Goal: Task Accomplishment & Management: Manage account settings

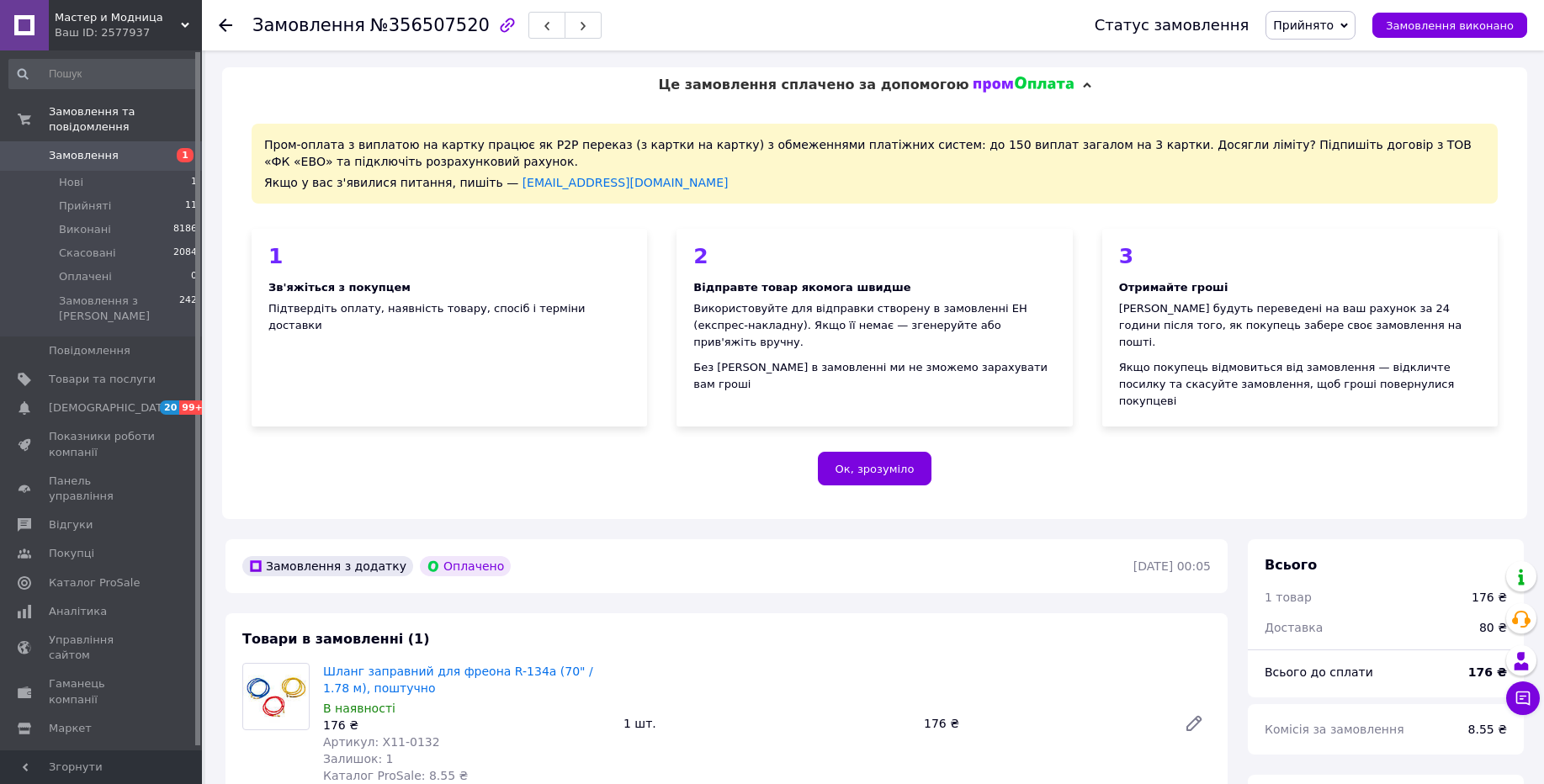
click at [120, 749] on span "Налаштування" at bounding box center [92, 757] width 86 height 15
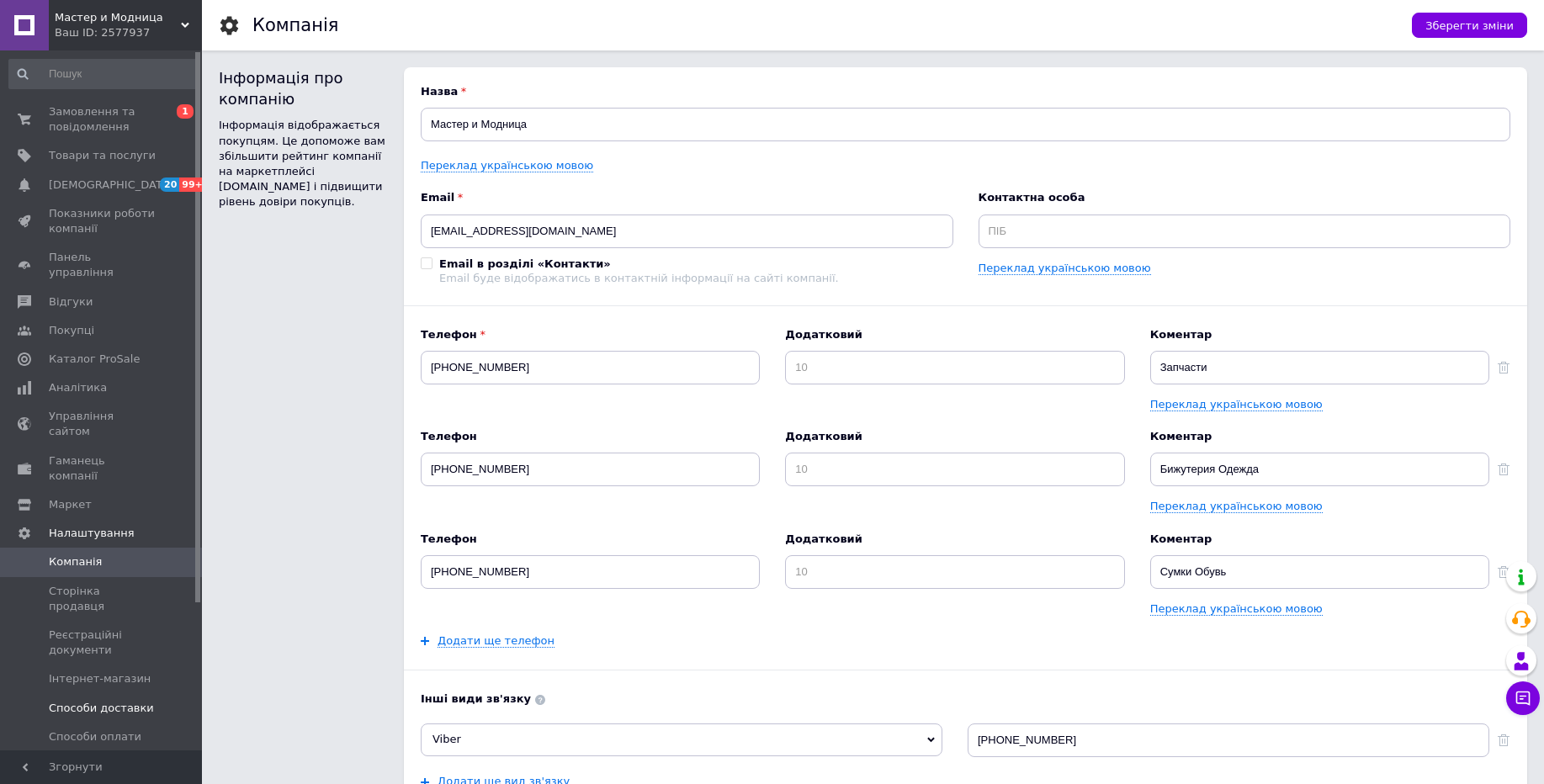
click at [120, 694] on link "Способи доставки" at bounding box center [103, 707] width 207 height 28
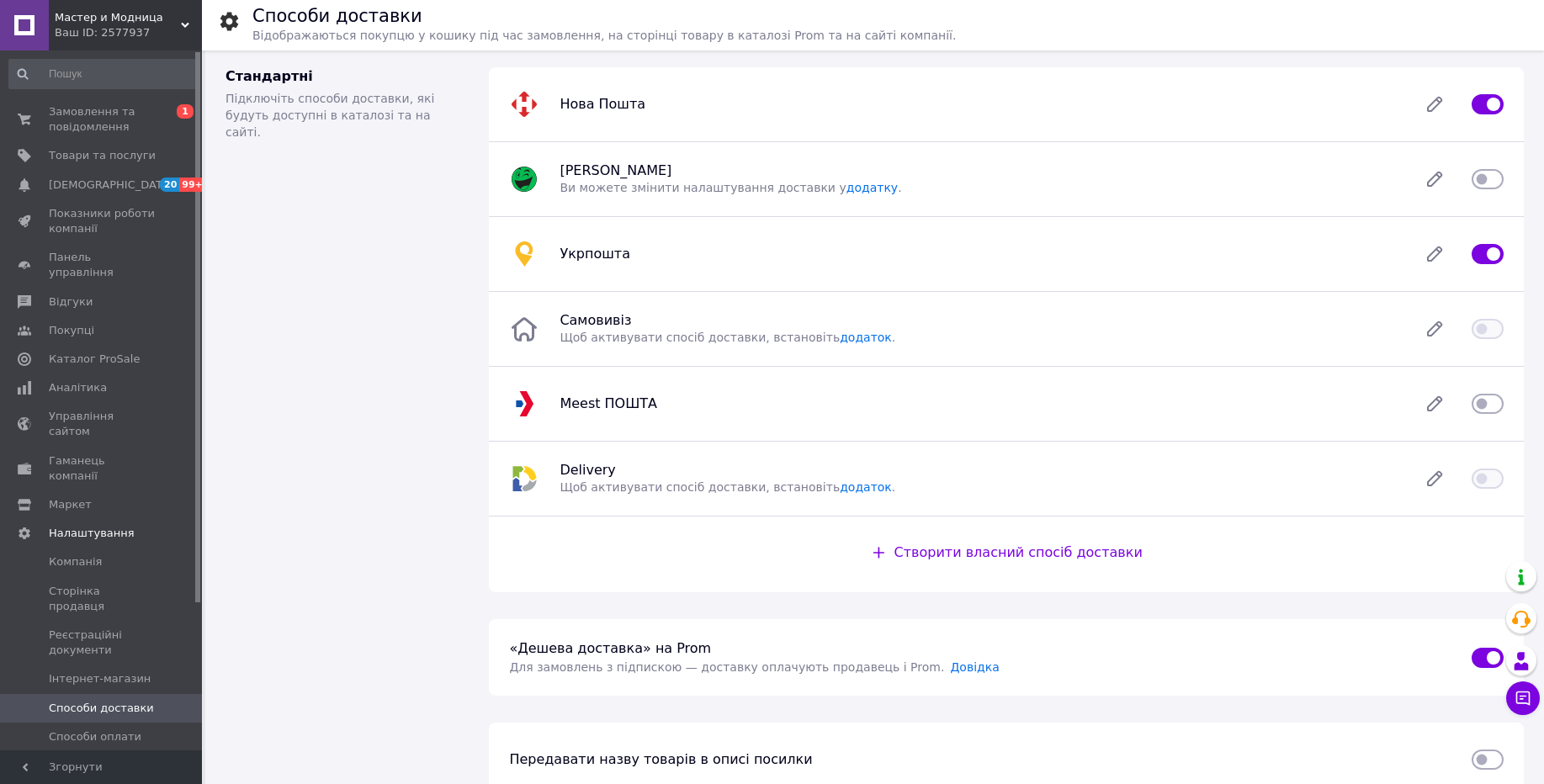
click at [138, 33] on div "Ваш ID: 2577937" at bounding box center [128, 33] width 147 height 15
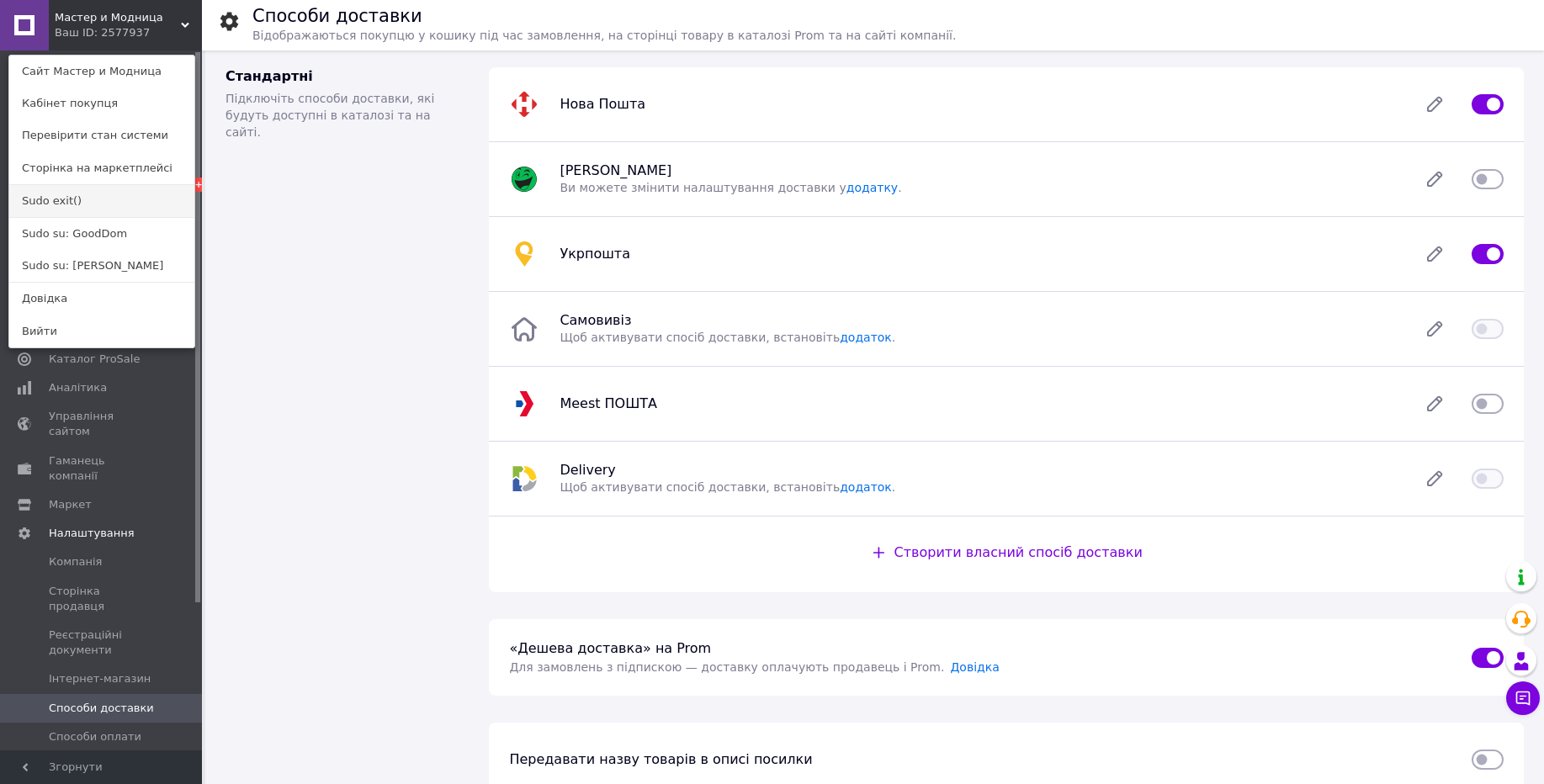
click at [93, 195] on link "Sudo exit()" at bounding box center [101, 201] width 185 height 32
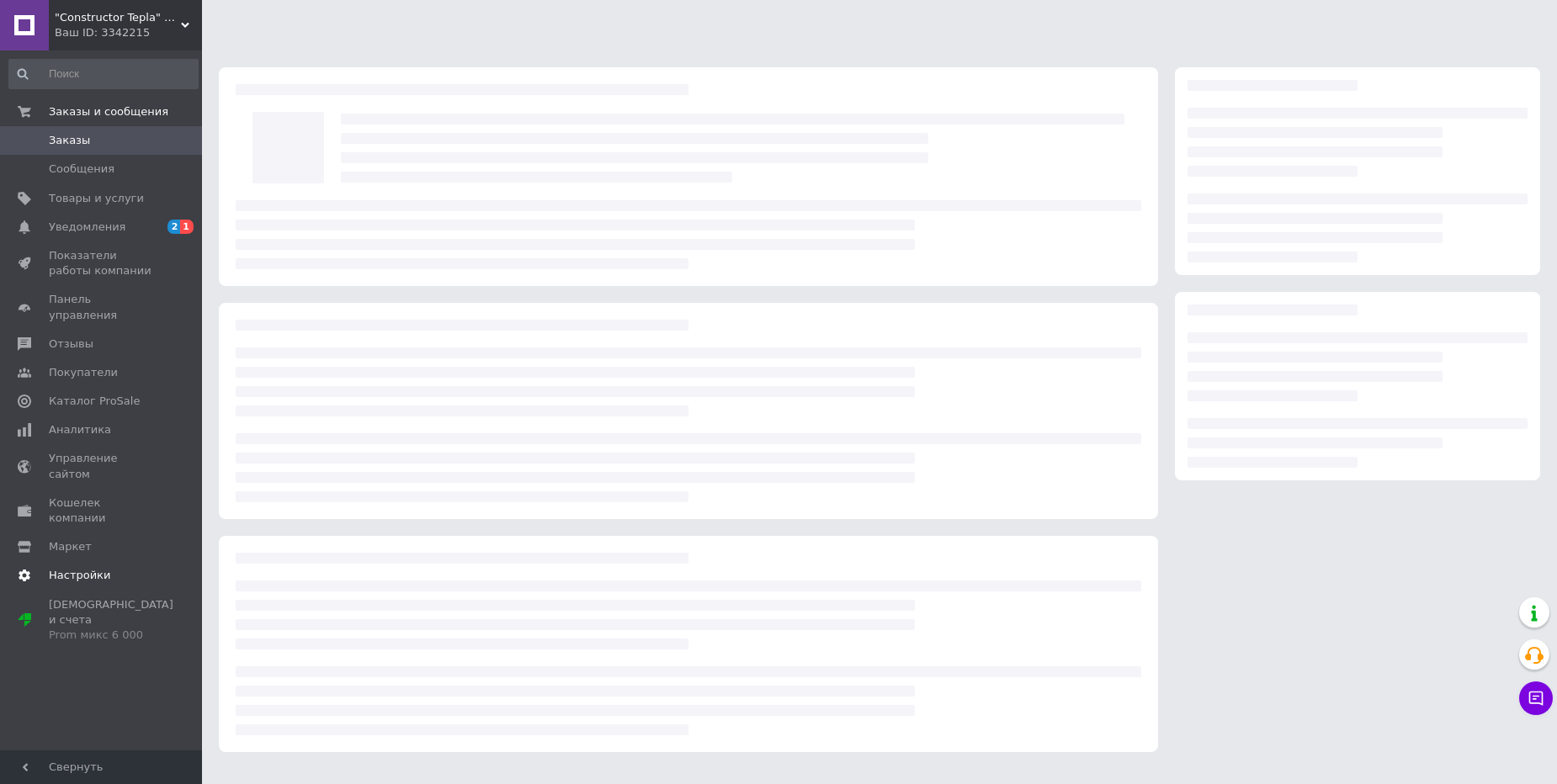
click at [130, 568] on span "Настройки" at bounding box center [102, 575] width 107 height 15
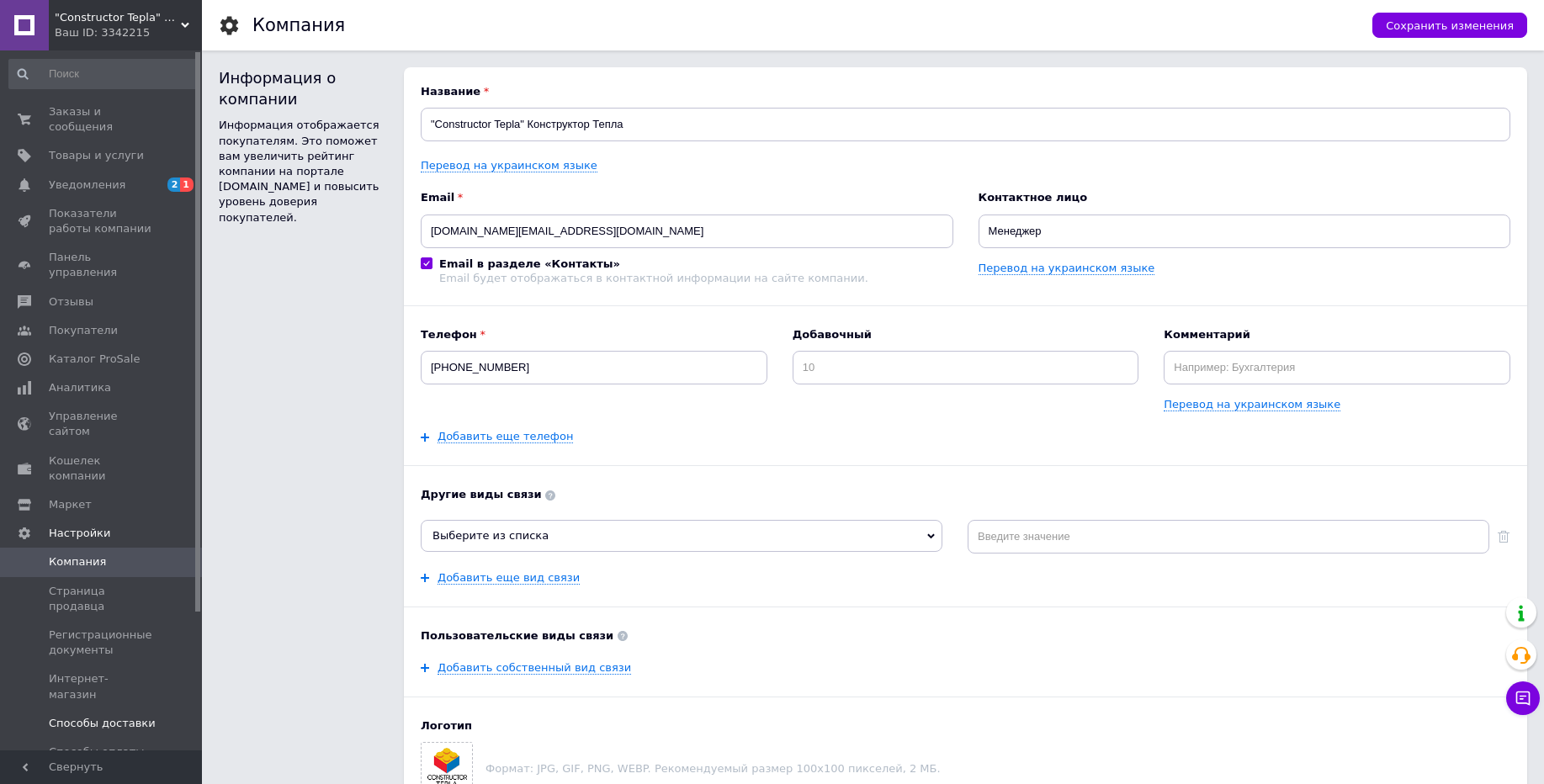
click at [126, 716] on span "Способы доставки" at bounding box center [102, 723] width 107 height 15
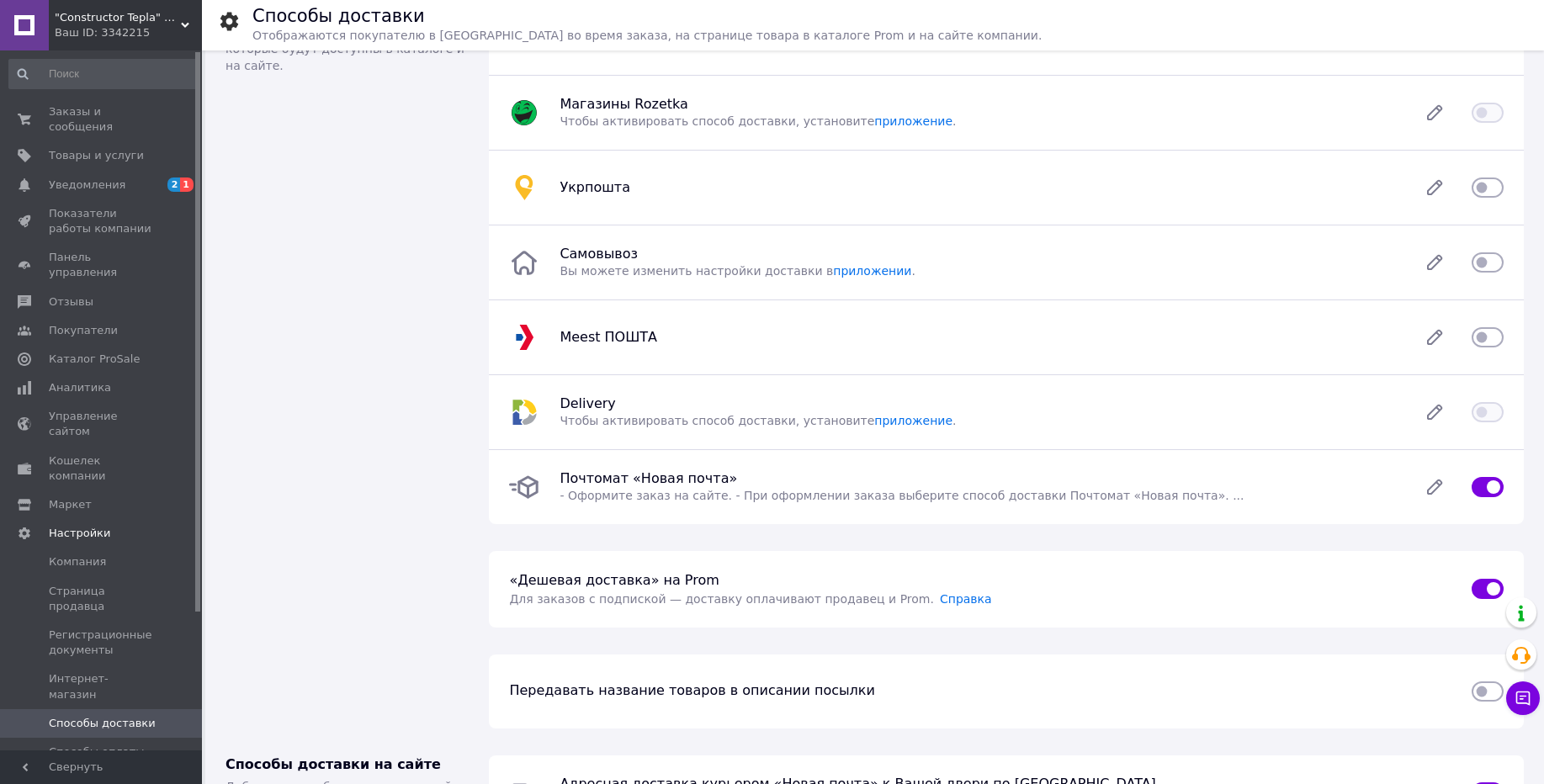
scroll to position [101, 0]
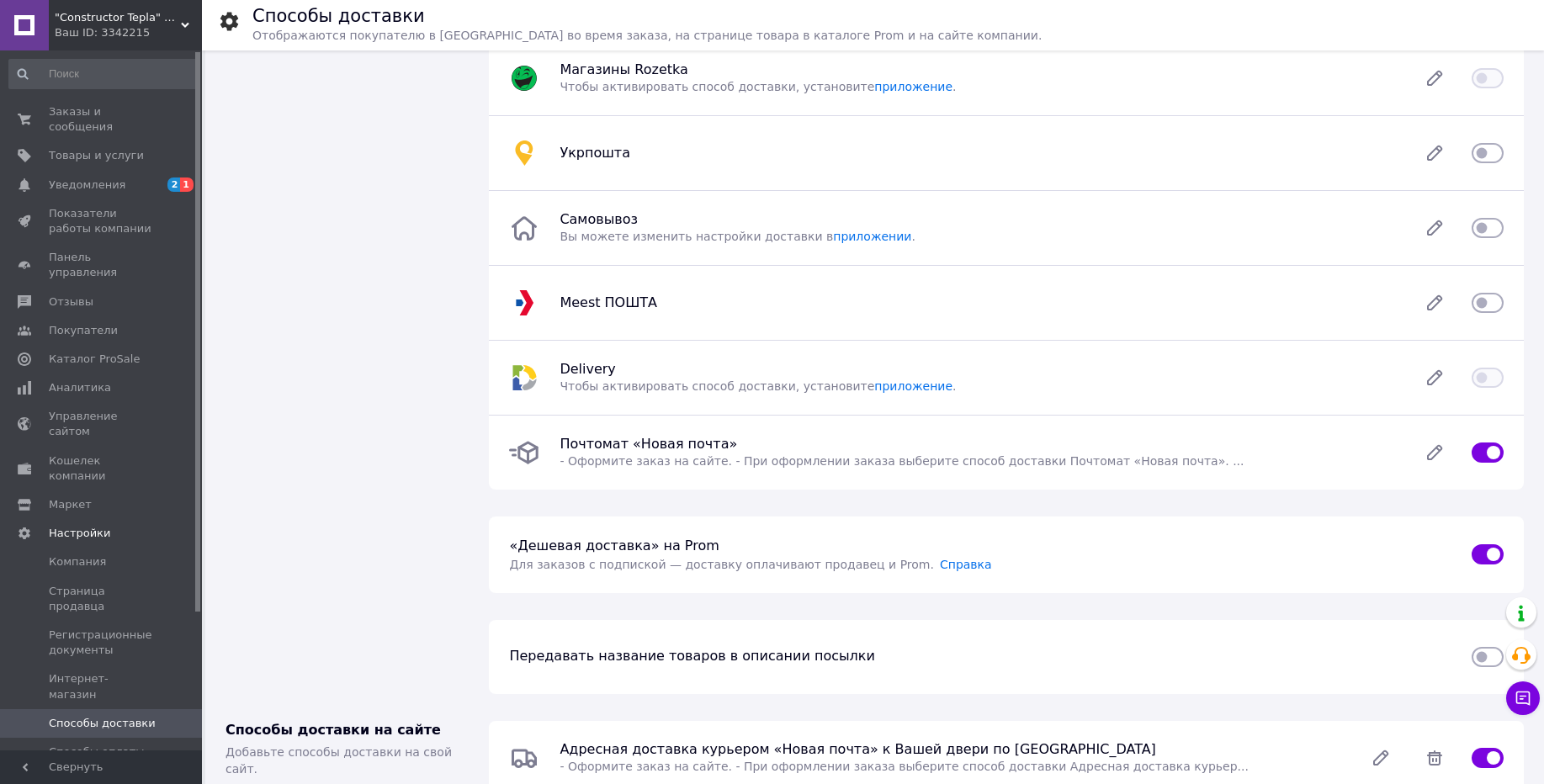
click at [106, 17] on span ""Constructor Tepla" Конструктор Тепла" at bounding box center [118, 17] width 126 height 15
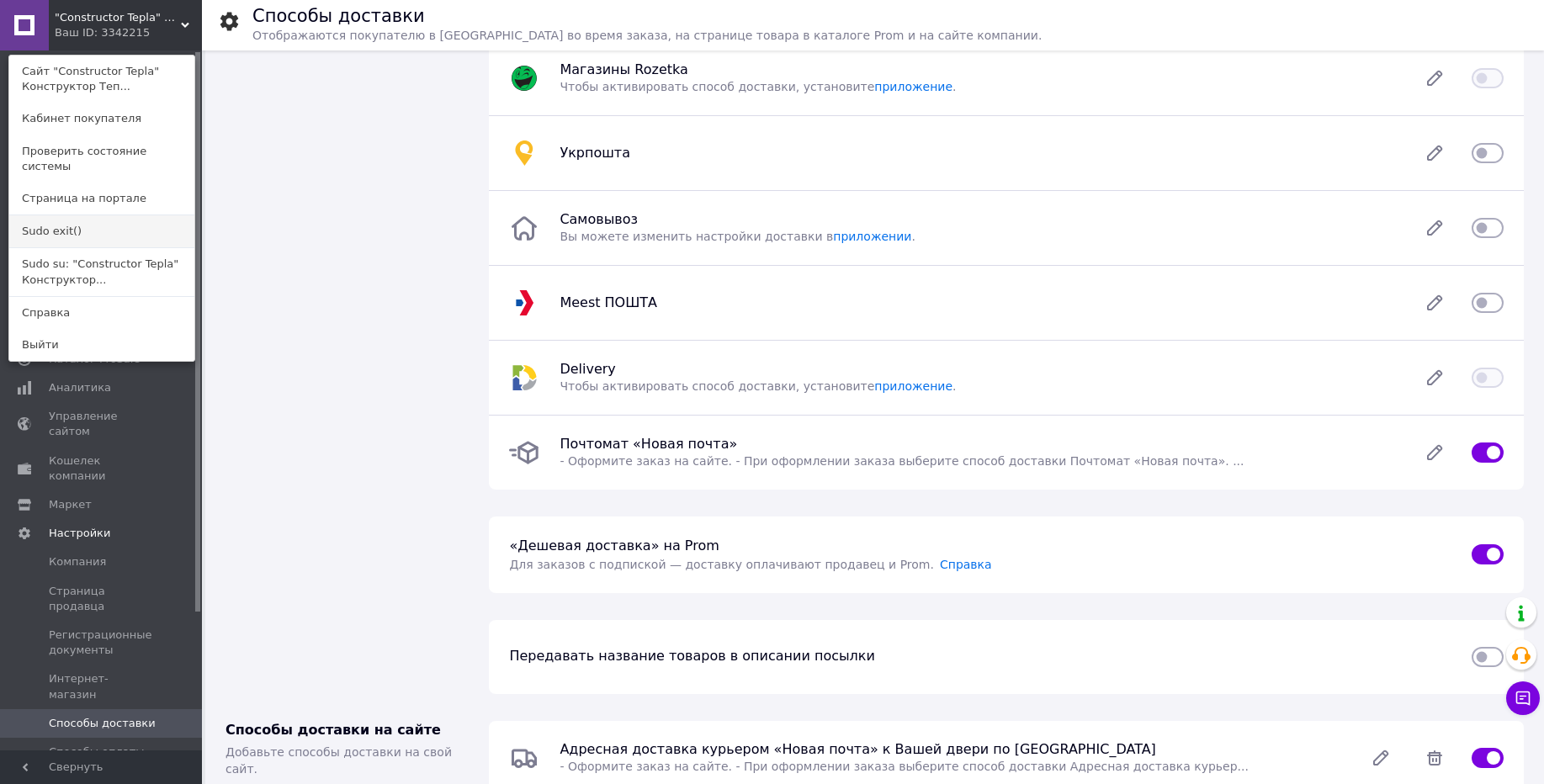
click at [70, 219] on link "Sudo exit()" at bounding box center [101, 231] width 185 height 32
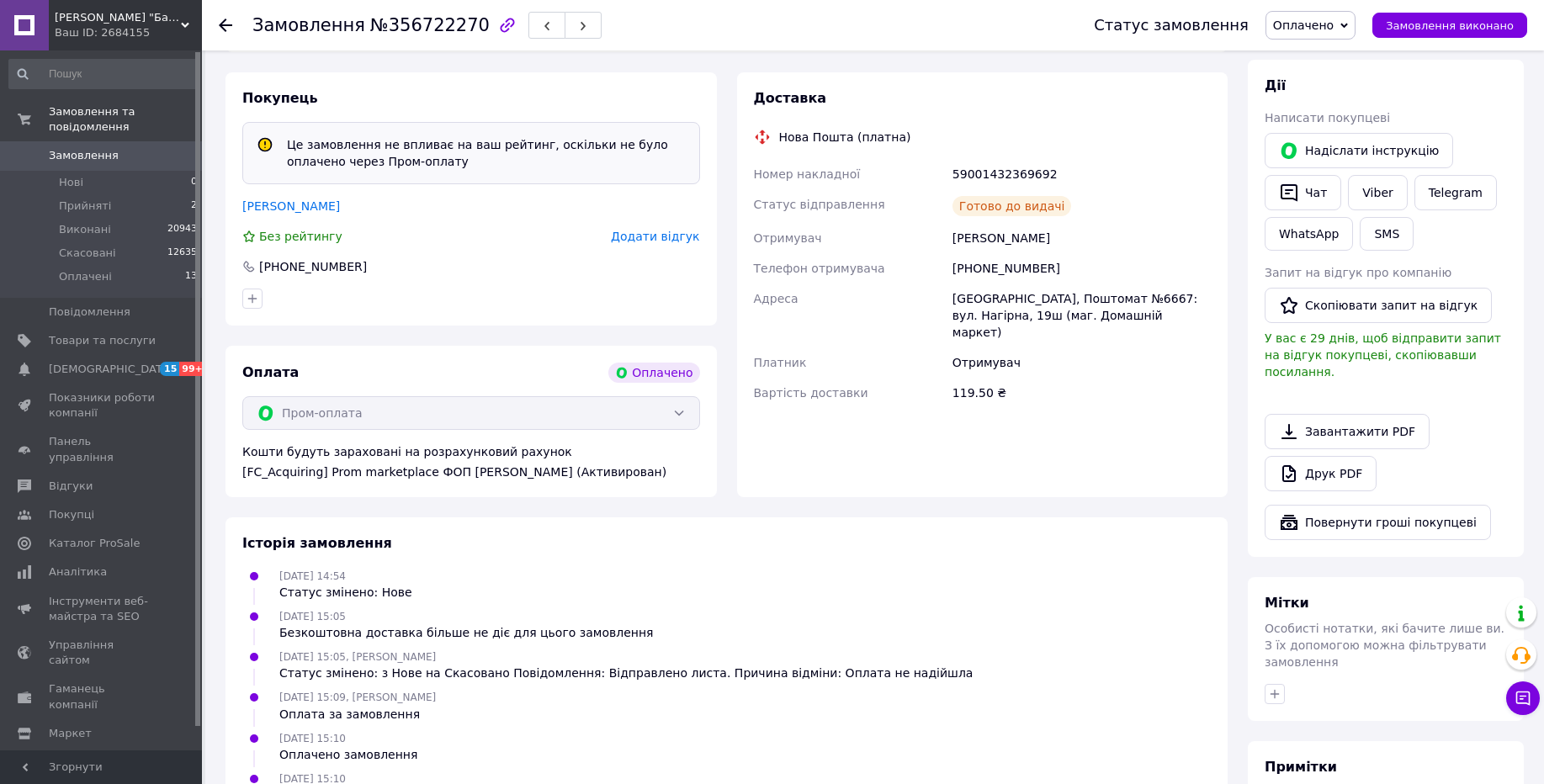
scroll to position [905, 0]
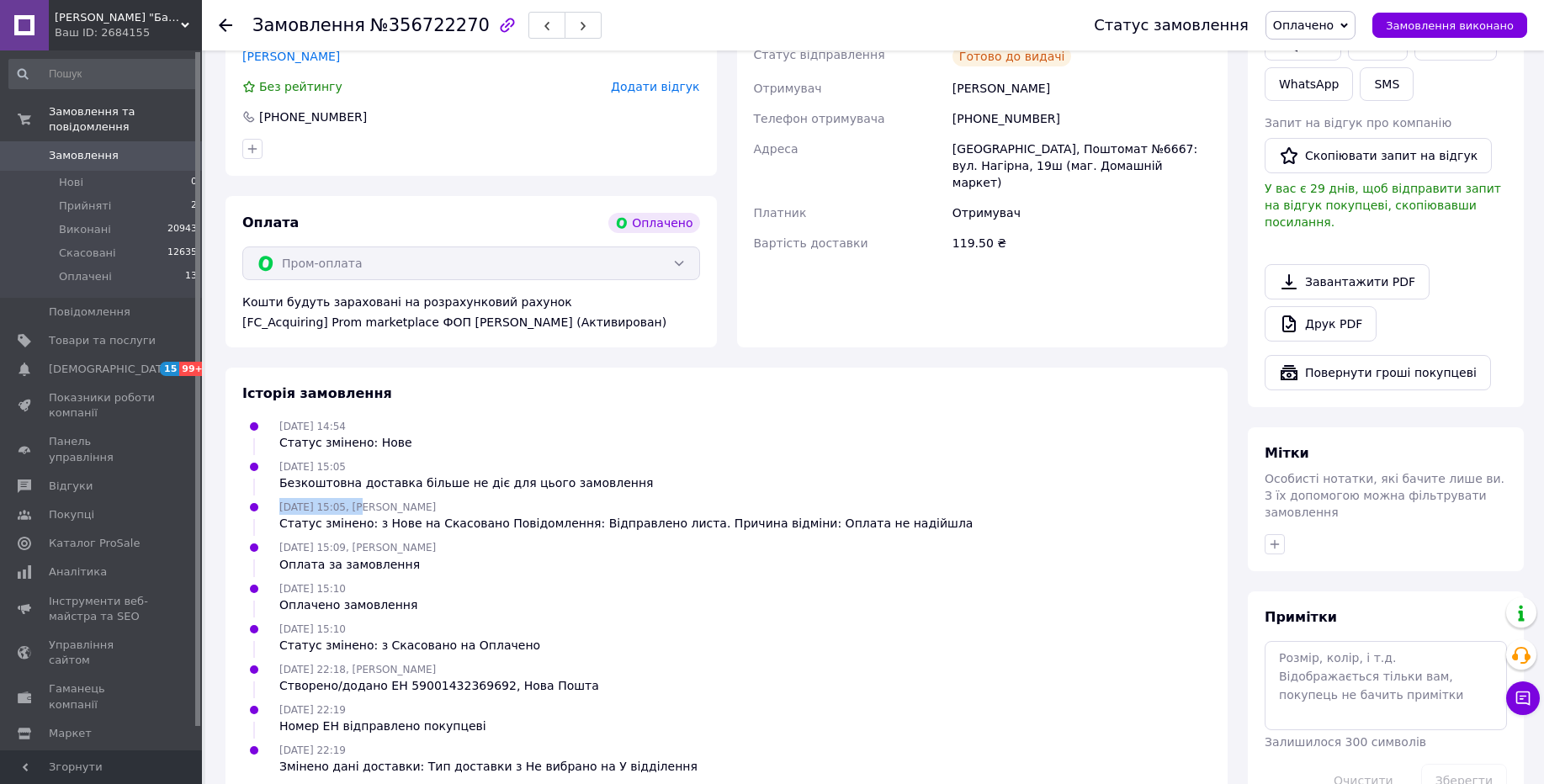
drag, startPoint x: 281, startPoint y: 475, endPoint x: 358, endPoint y: 477, distance: 77.0
click at [358, 501] on span "11.08.2025 15:05, Игорь Маргара" at bounding box center [358, 507] width 157 height 12
copy span "11.08.2025 15:05"
drag, startPoint x: 271, startPoint y: 514, endPoint x: 360, endPoint y: 511, distance: 89.1
click at [360, 538] on div "11.08.2025 15:09, Сергій Стеценко Оплата за замовлення" at bounding box center [726, 554] width 982 height 34
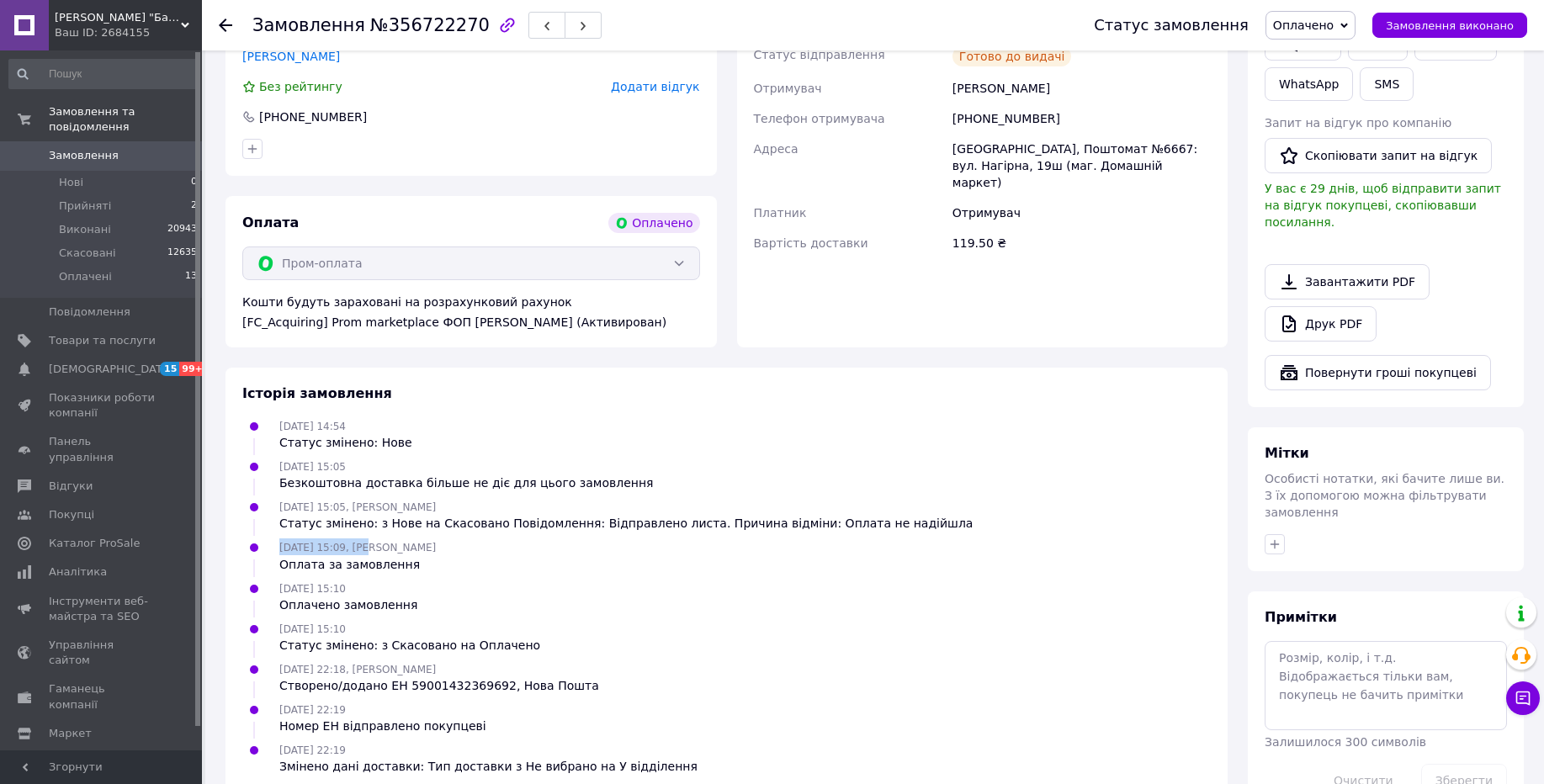
drag, startPoint x: 274, startPoint y: 552, endPoint x: 368, endPoint y: 552, distance: 94.0
click at [368, 580] on div "11.08.2025 15:10 Оплачено замовлення" at bounding box center [348, 596] width 151 height 34
copy span "11.08.2025 15:10"
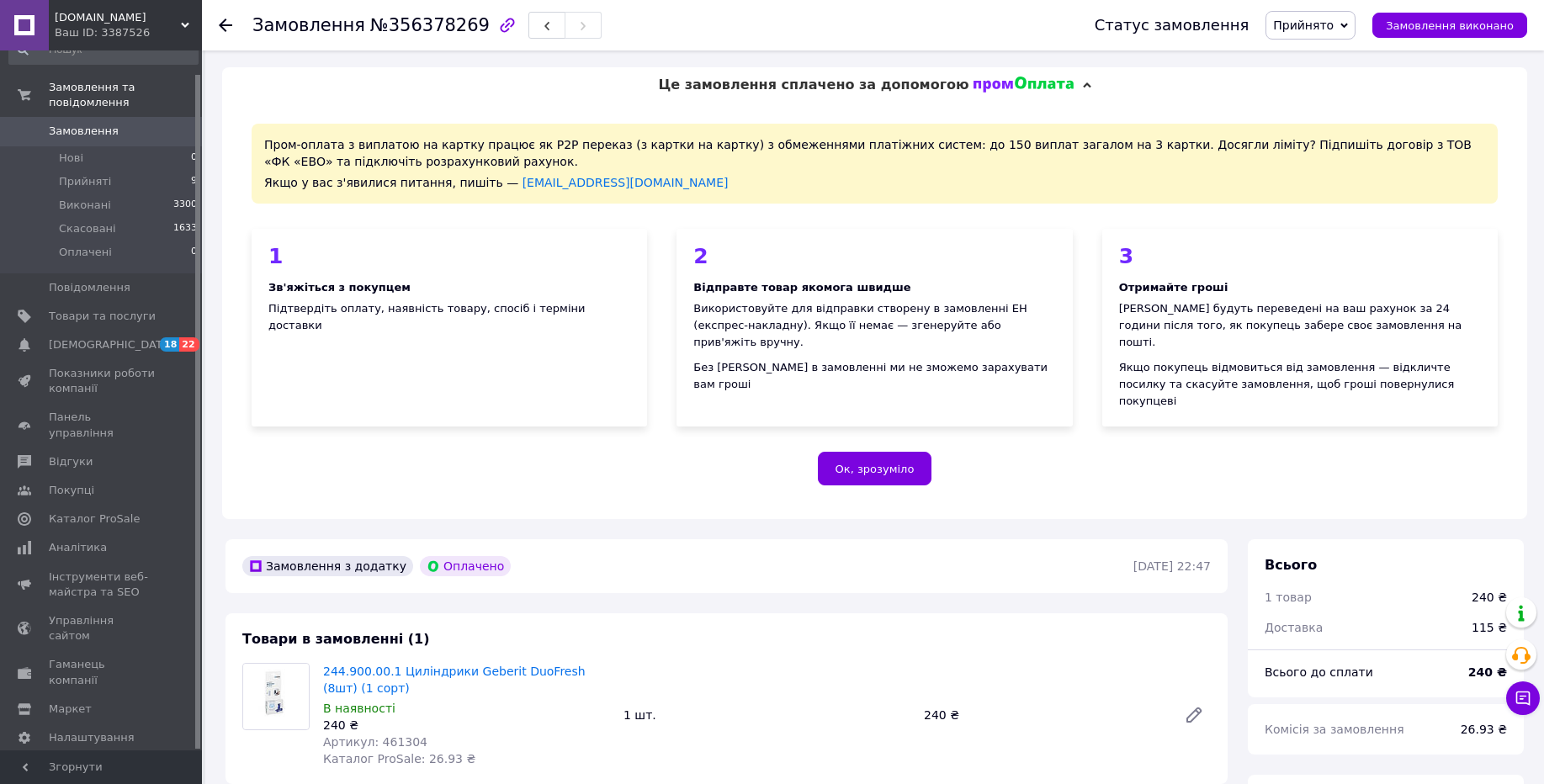
scroll to position [57, 0]
click at [92, 730] on span "Налаштування" at bounding box center [92, 738] width 86 height 15
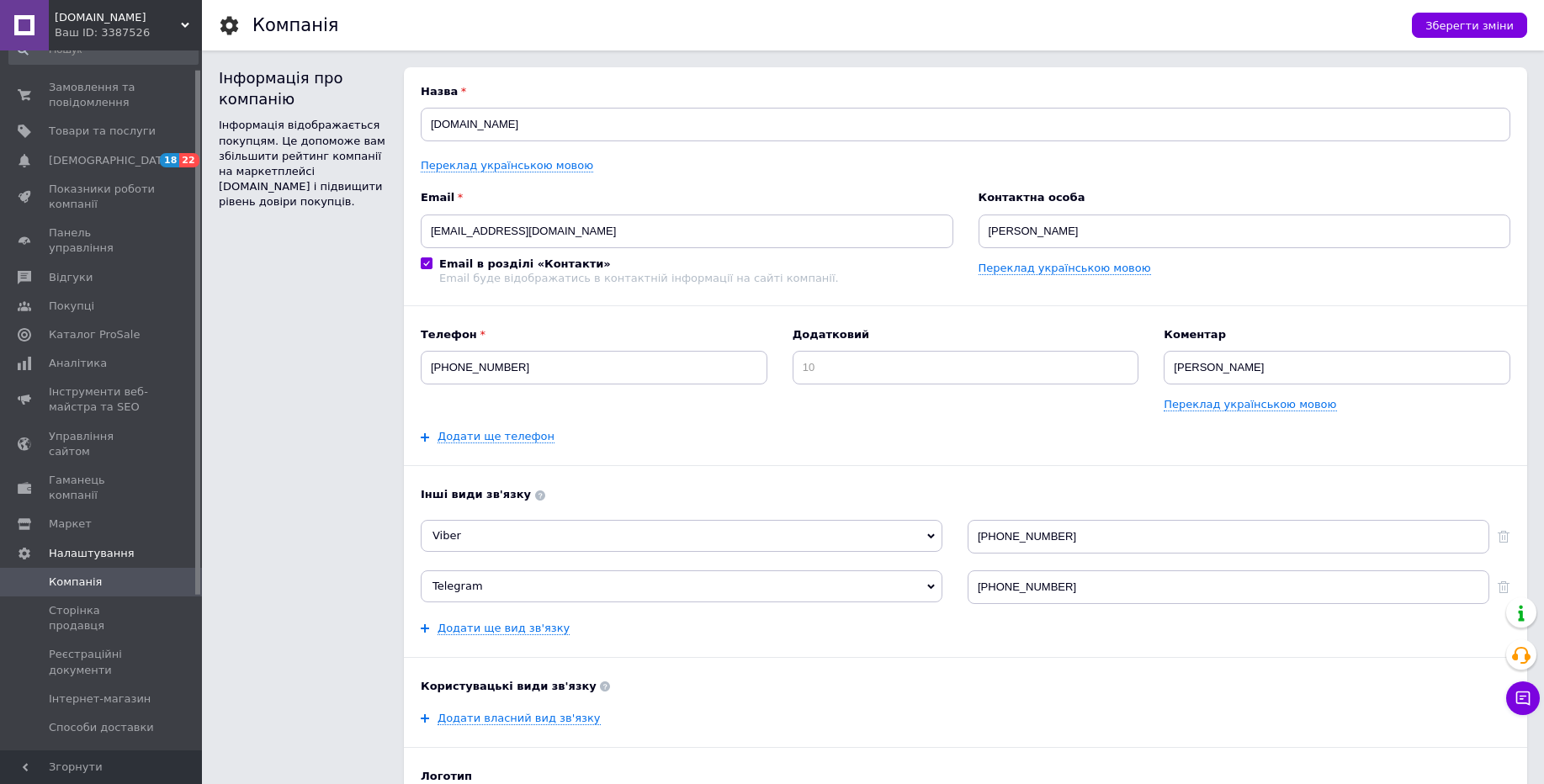
click at [115, 748] on span "Способи оплати" at bounding box center [95, 756] width 92 height 15
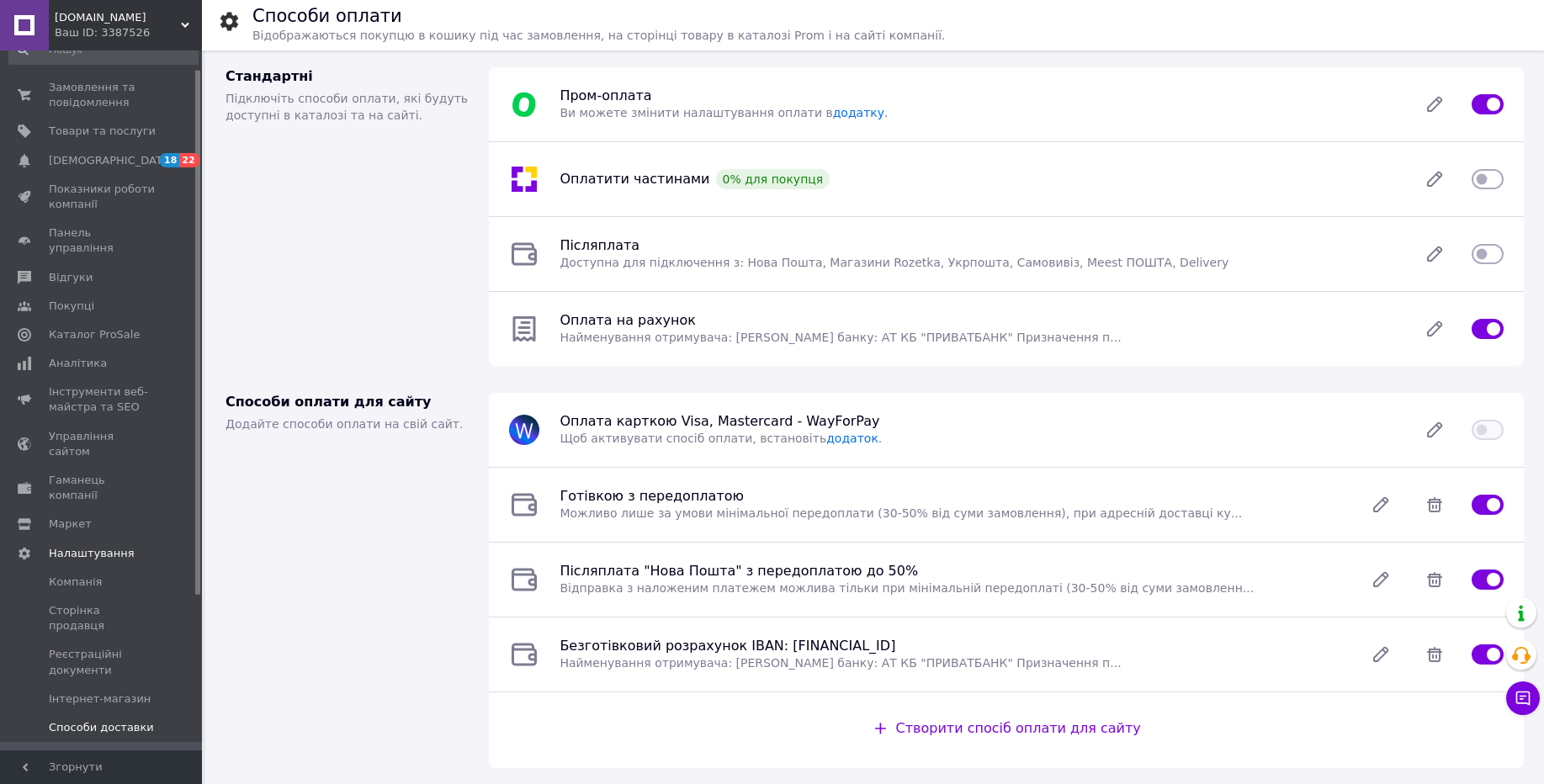
click at [121, 720] on span "Способи доставки" at bounding box center [101, 727] width 105 height 15
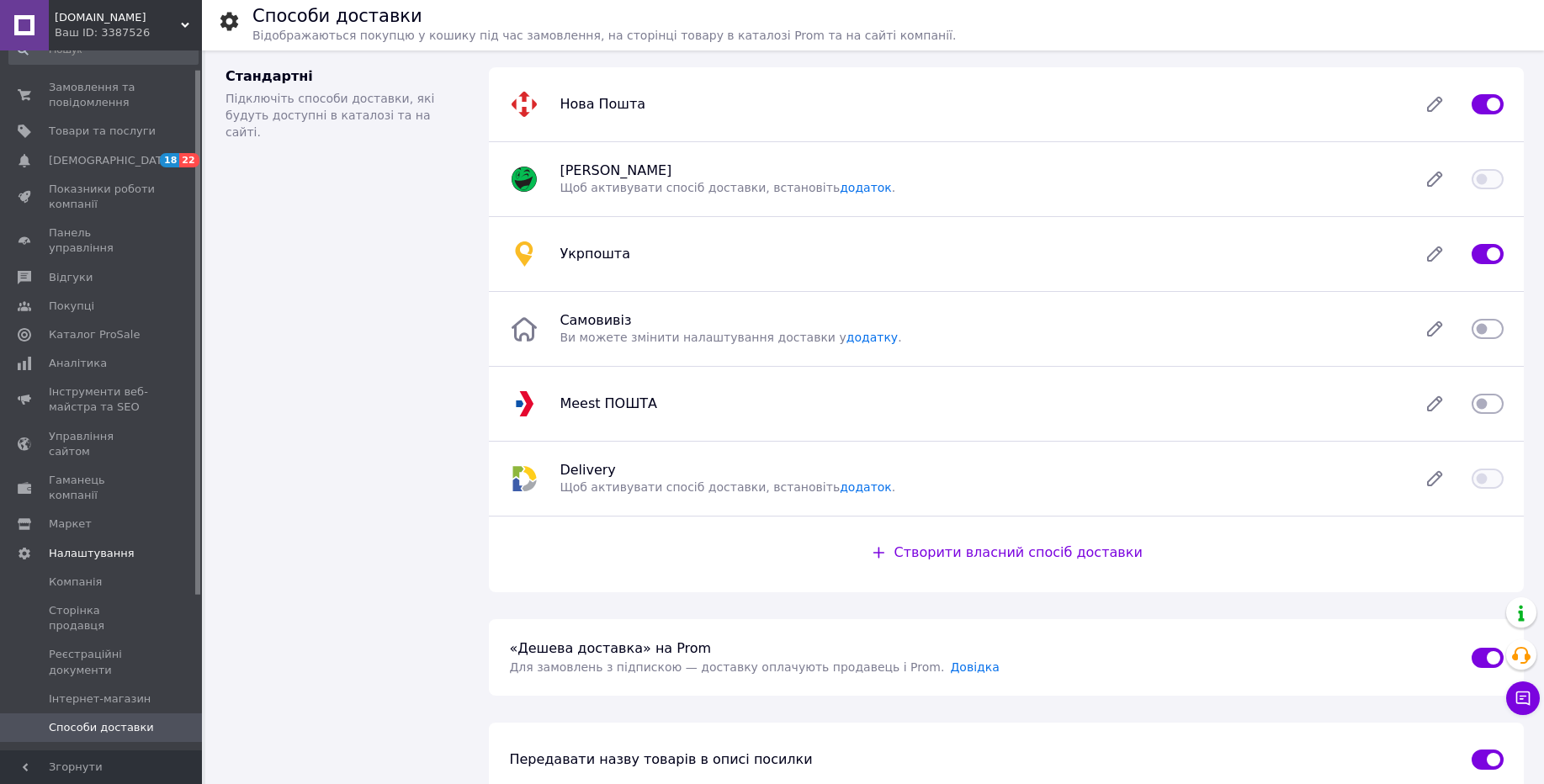
scroll to position [201, 0]
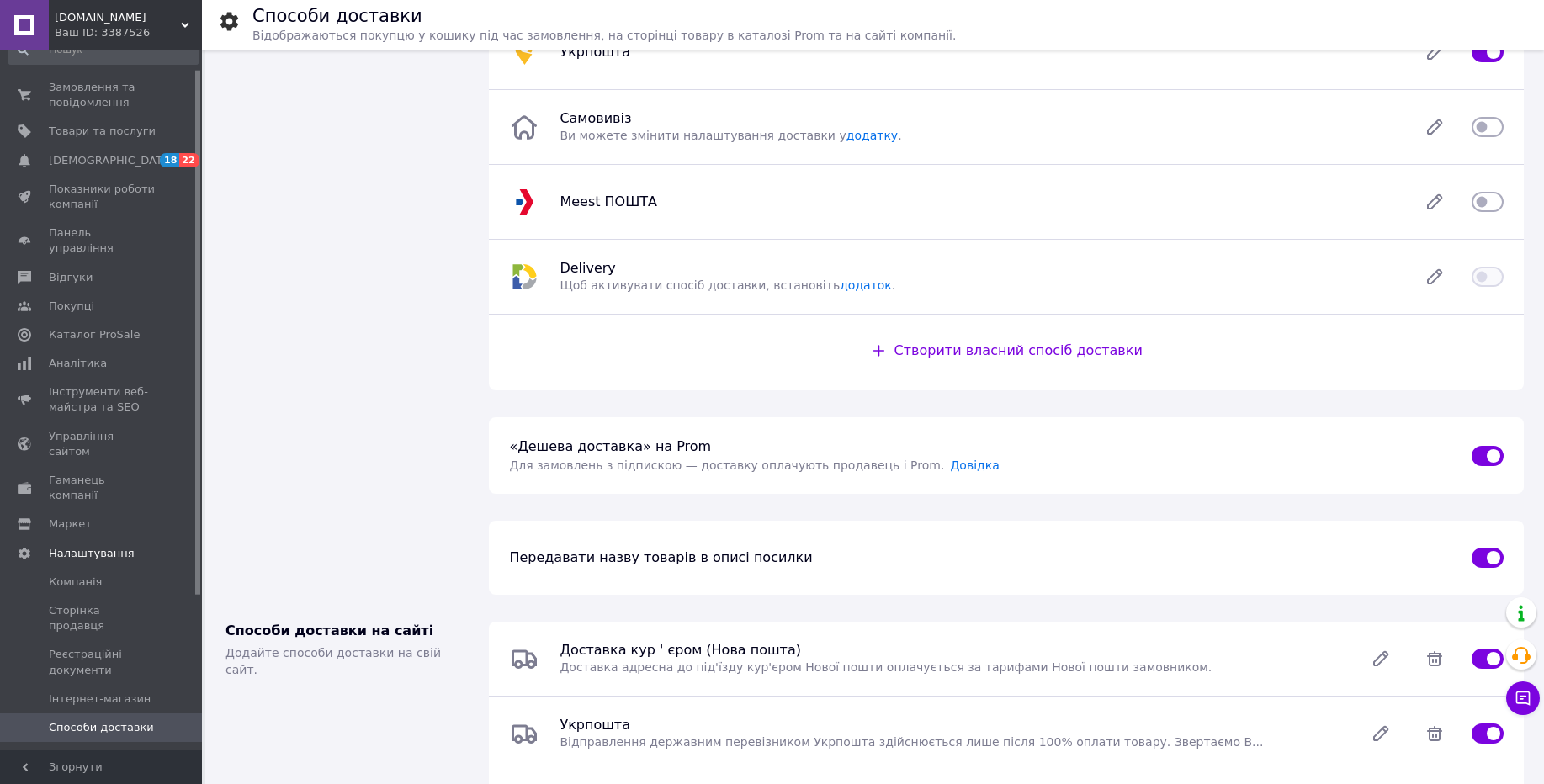
click at [159, 34] on div "Ваш ID: 3387526" at bounding box center [128, 33] width 147 height 15
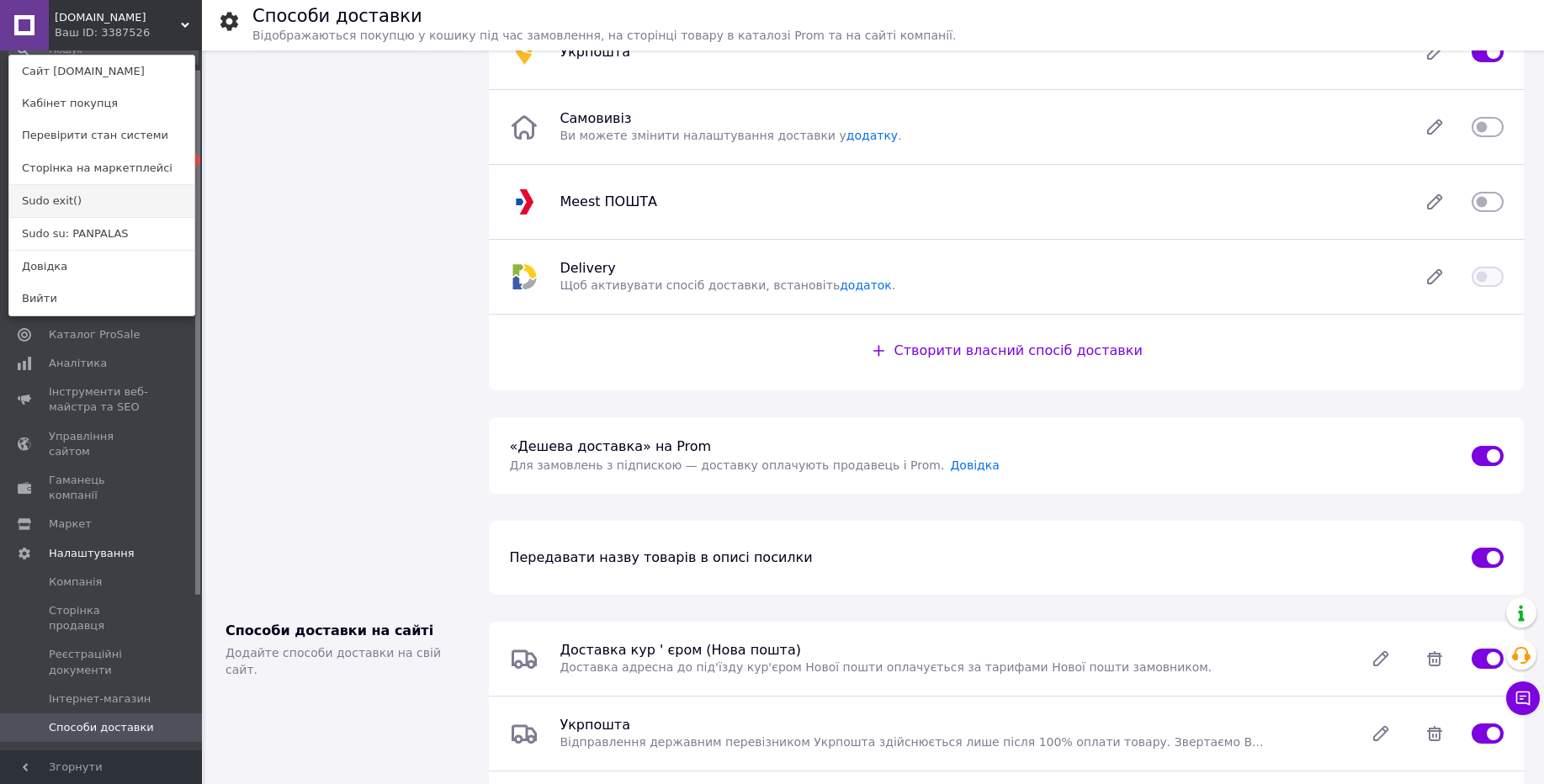
click at [131, 211] on link "Sudo exit()" at bounding box center [101, 201] width 185 height 32
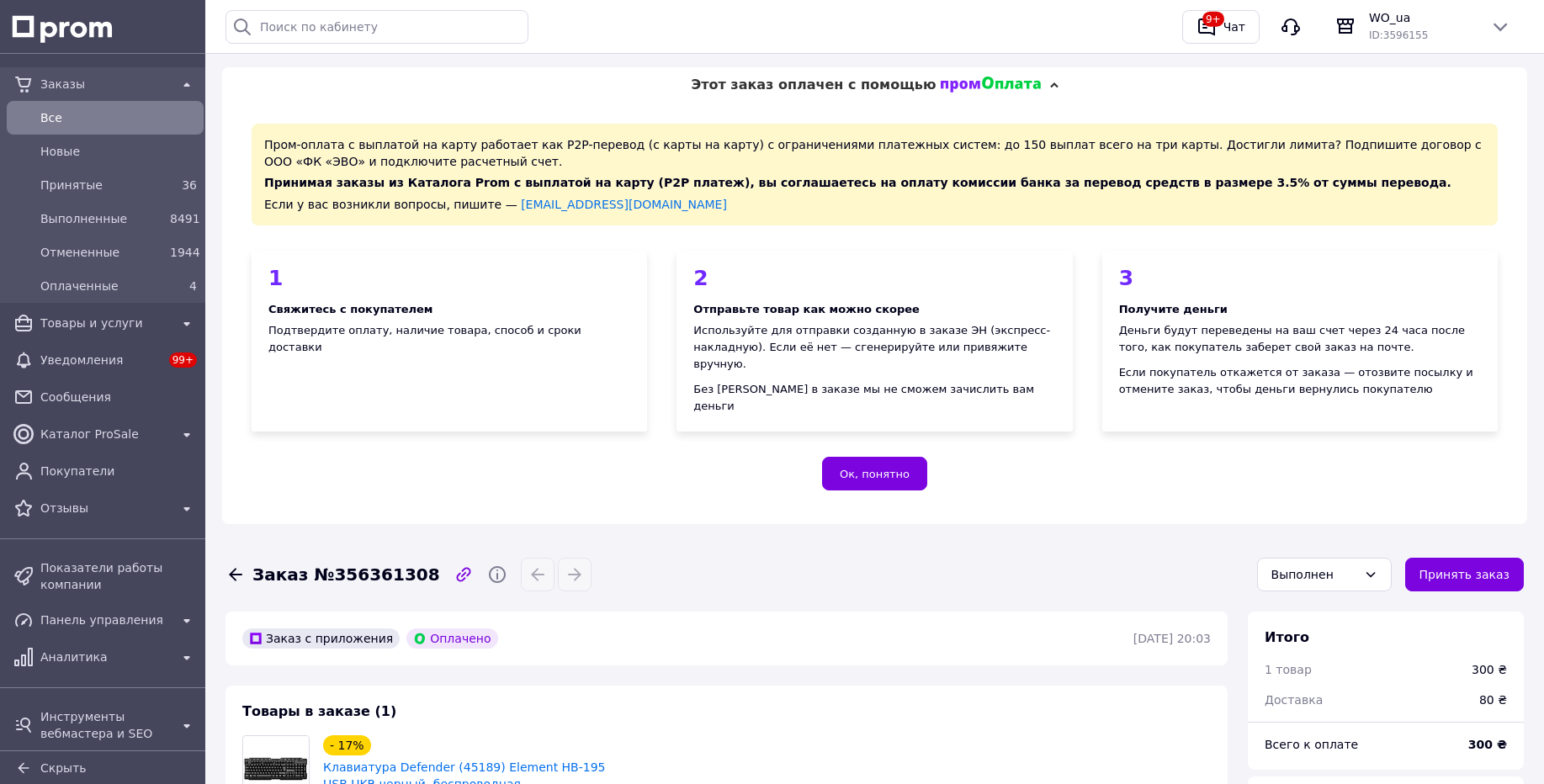
click at [78, 688] on div "Заказы Все Новые Принятые 36 Выполненные 8491 Отмененные 1944 Оплаченные 4 Това…" at bounding box center [105, 404] width 211 height 701
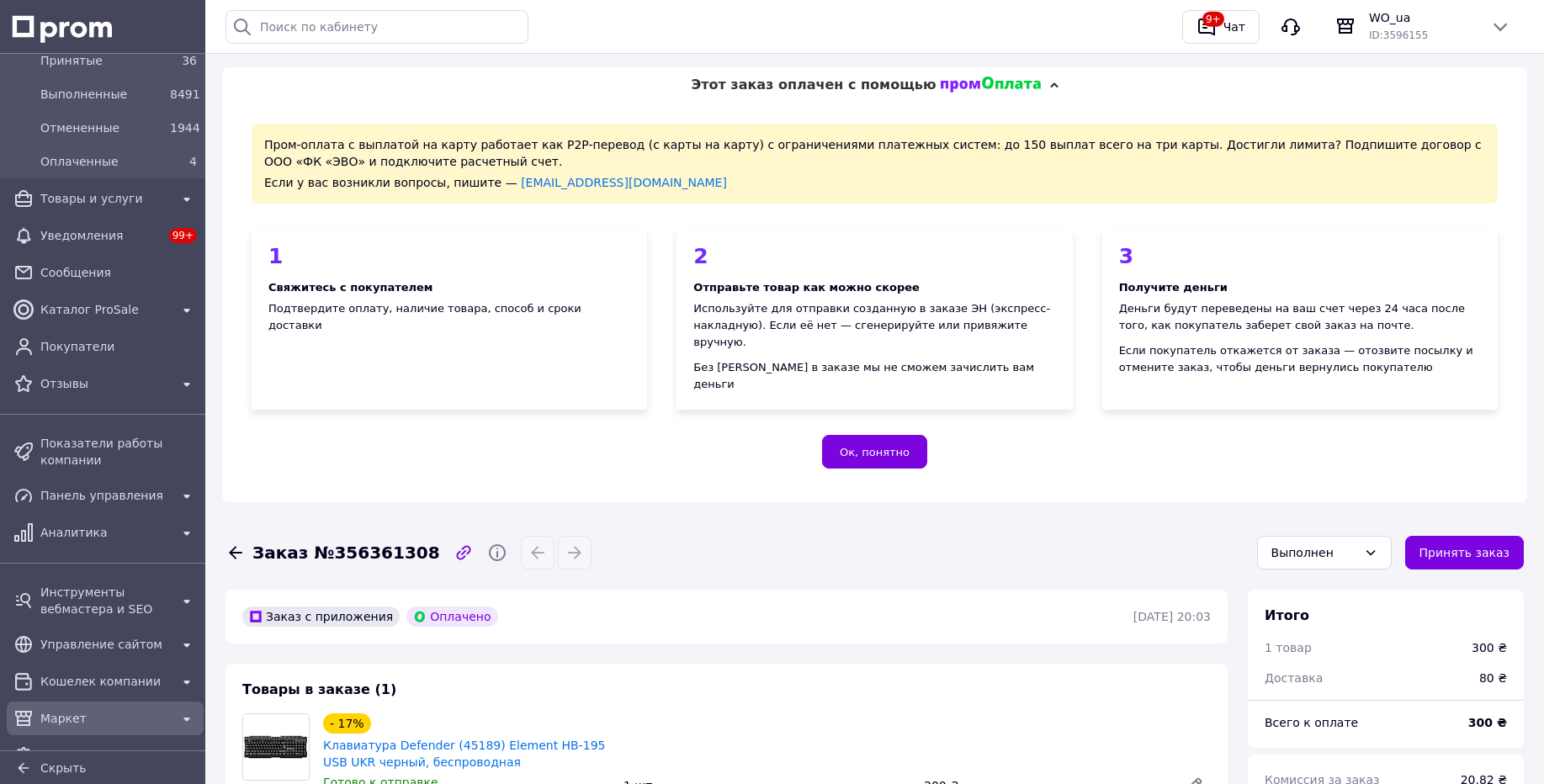
scroll to position [197, 0]
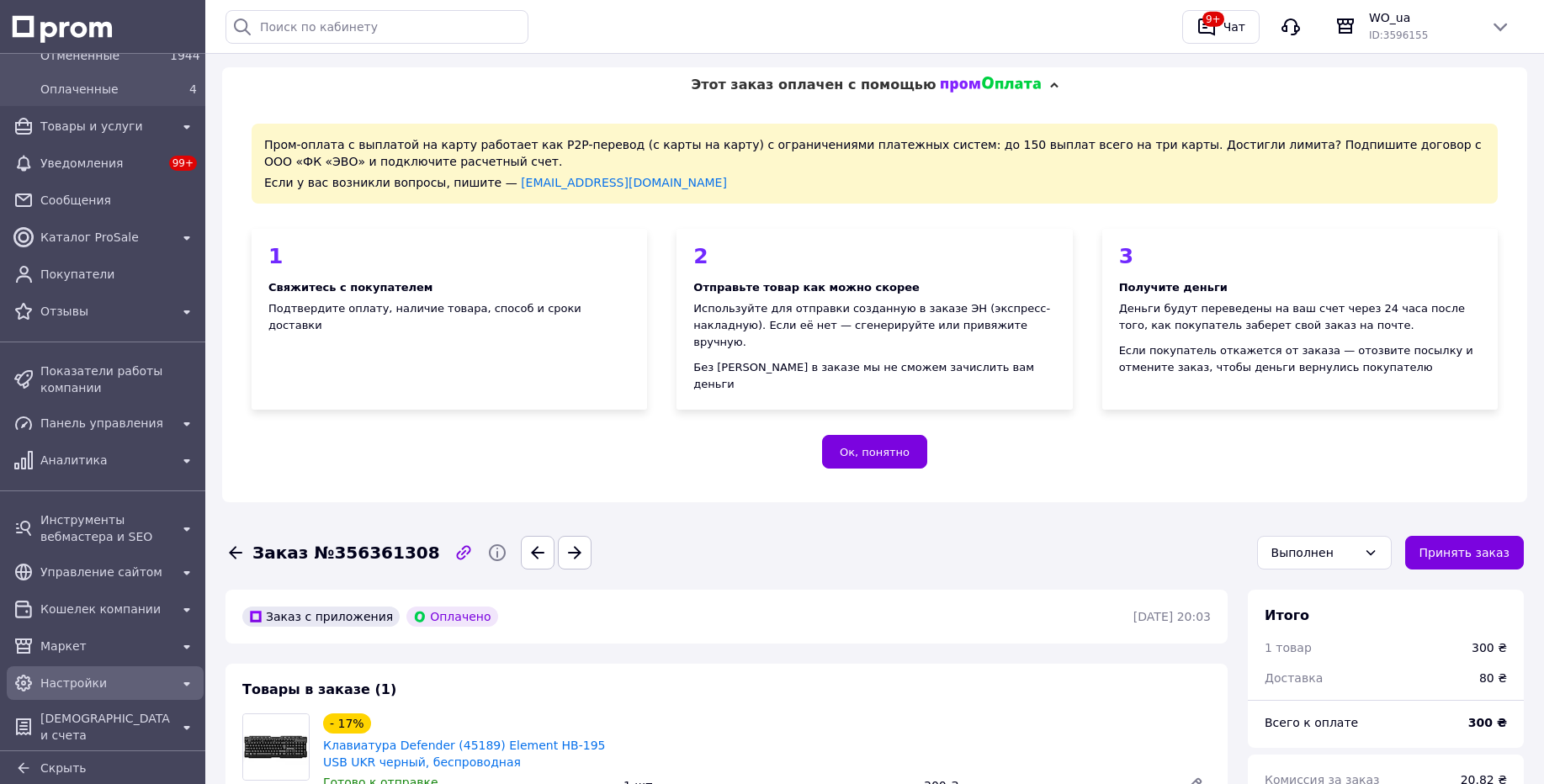
click at [71, 686] on span "Настройки" at bounding box center [105, 683] width 130 height 16
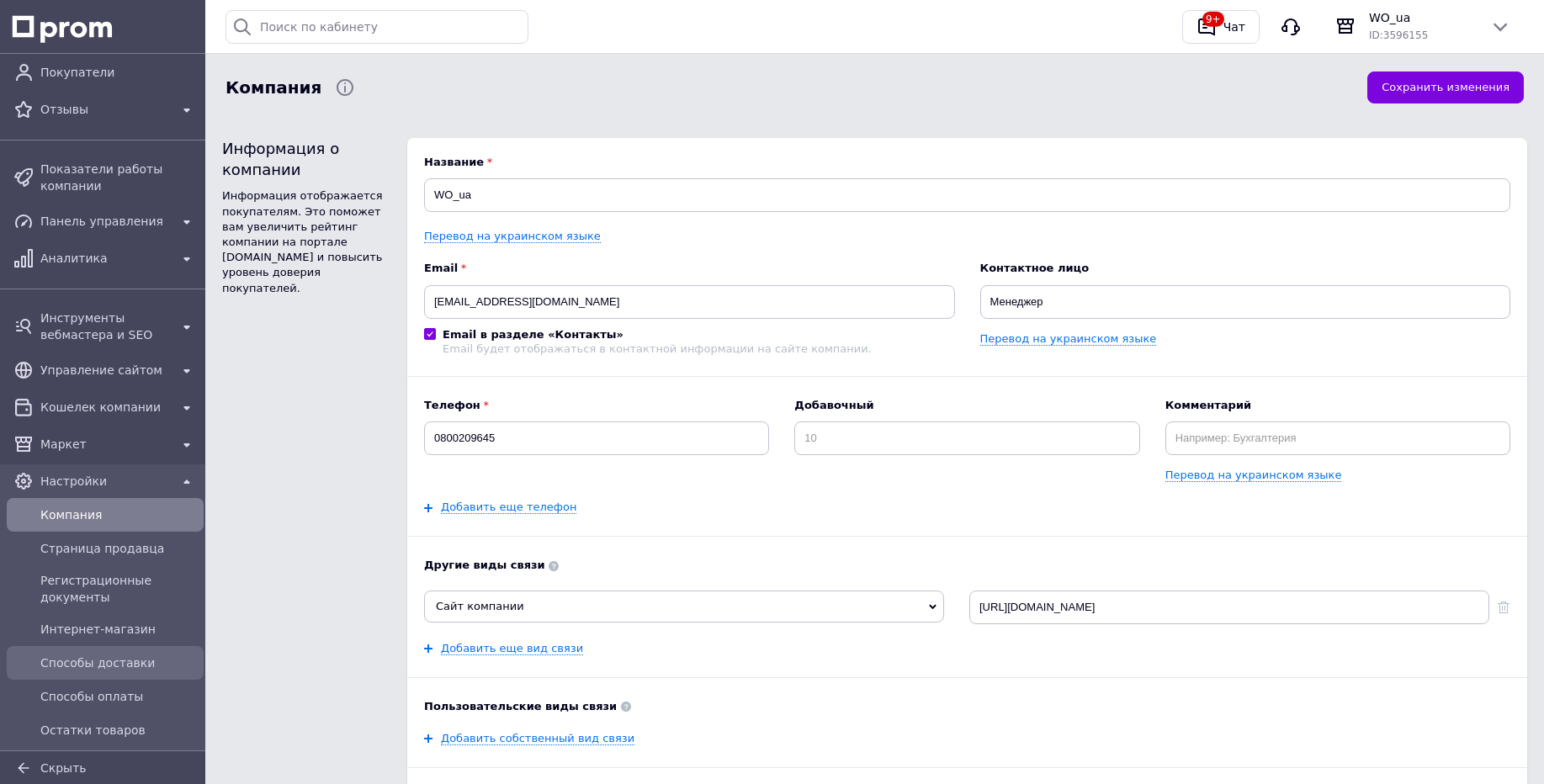
click at [130, 665] on span "Способы доставки" at bounding box center [119, 663] width 157 height 16
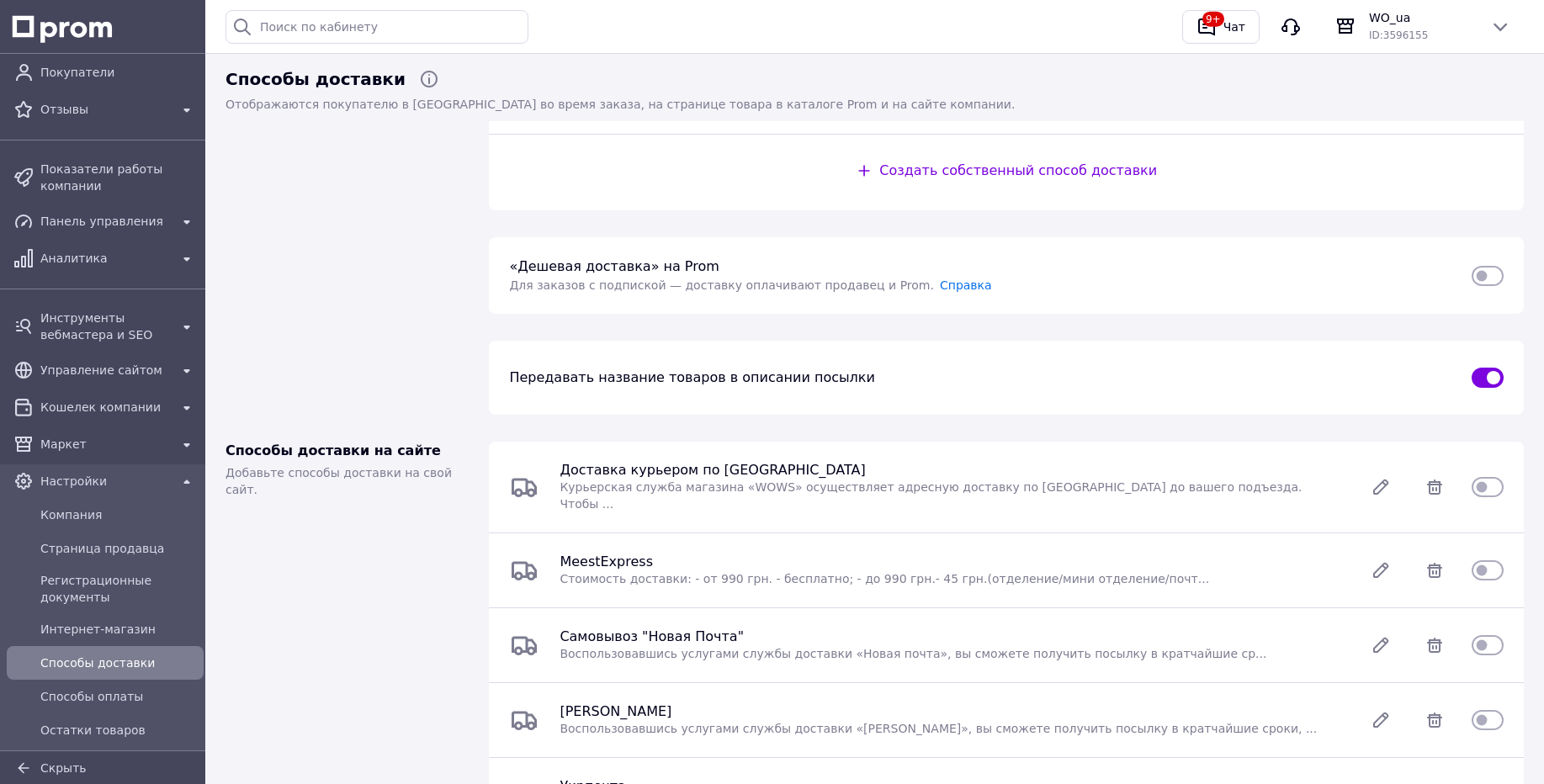
scroll to position [504, 0]
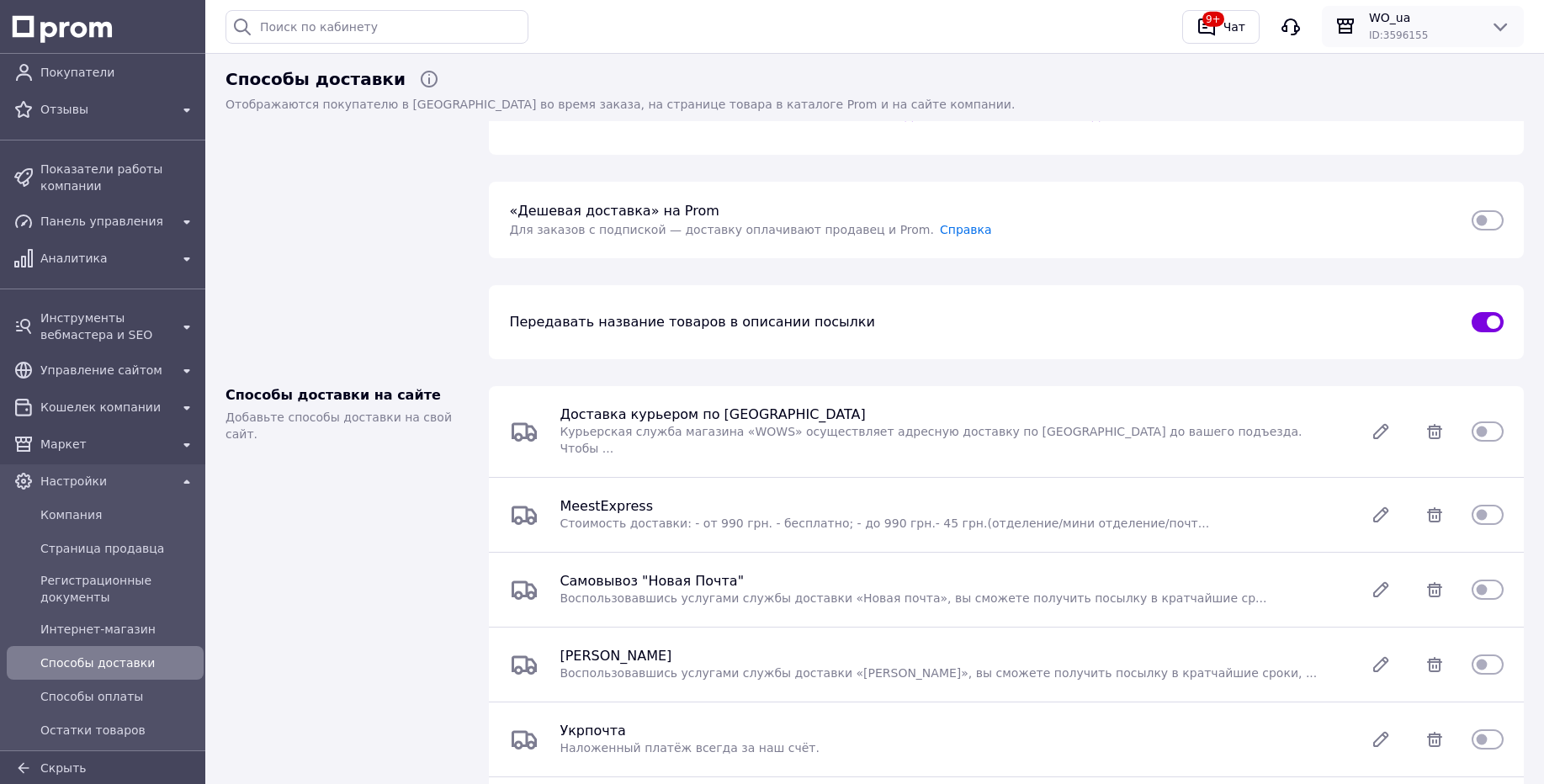
click at [1469, 20] on span "WO_ua" at bounding box center [1423, 17] width 108 height 16
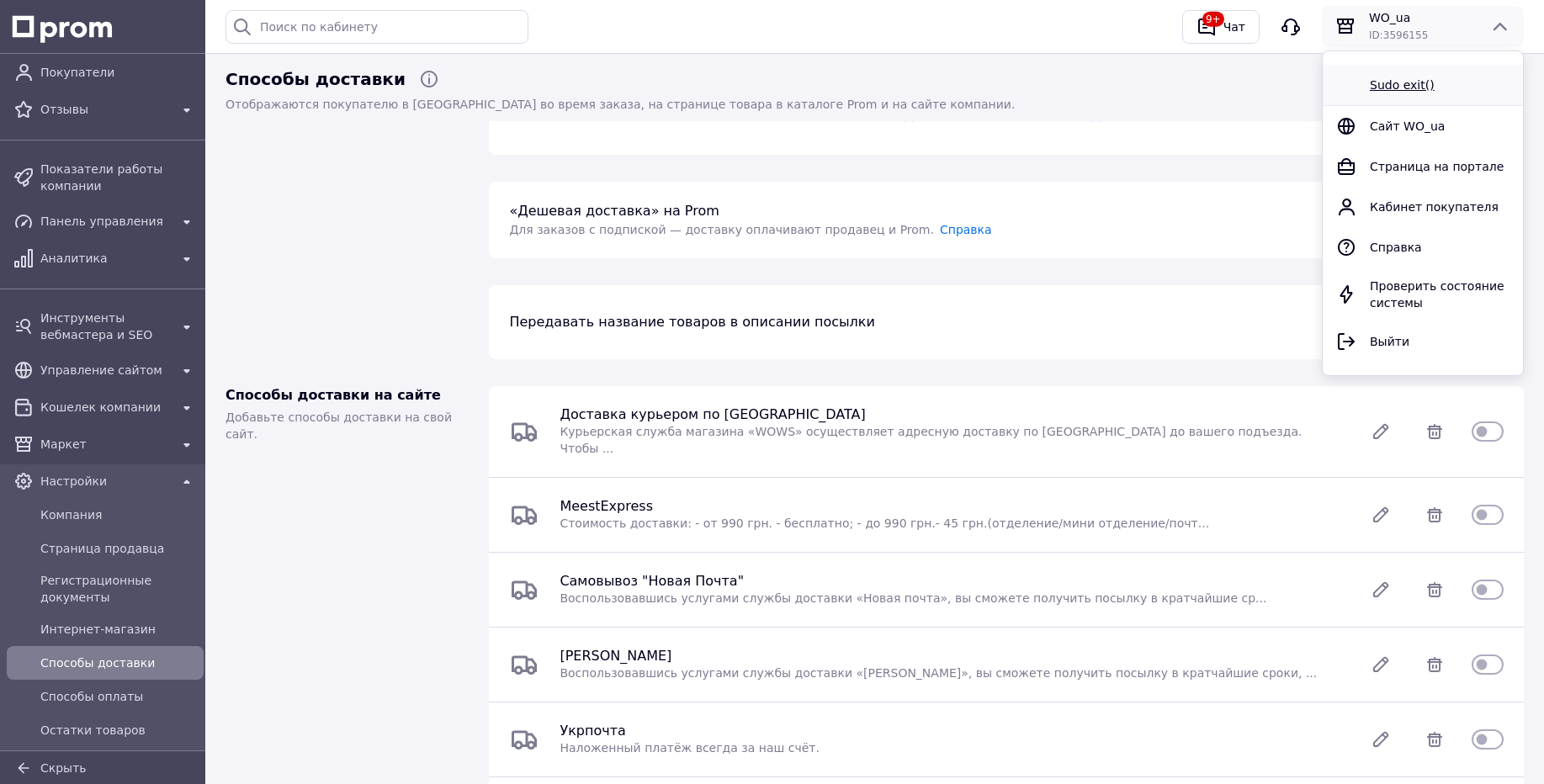
click at [1449, 84] on div "Sudo exit()" at bounding box center [1439, 85] width 140 height 16
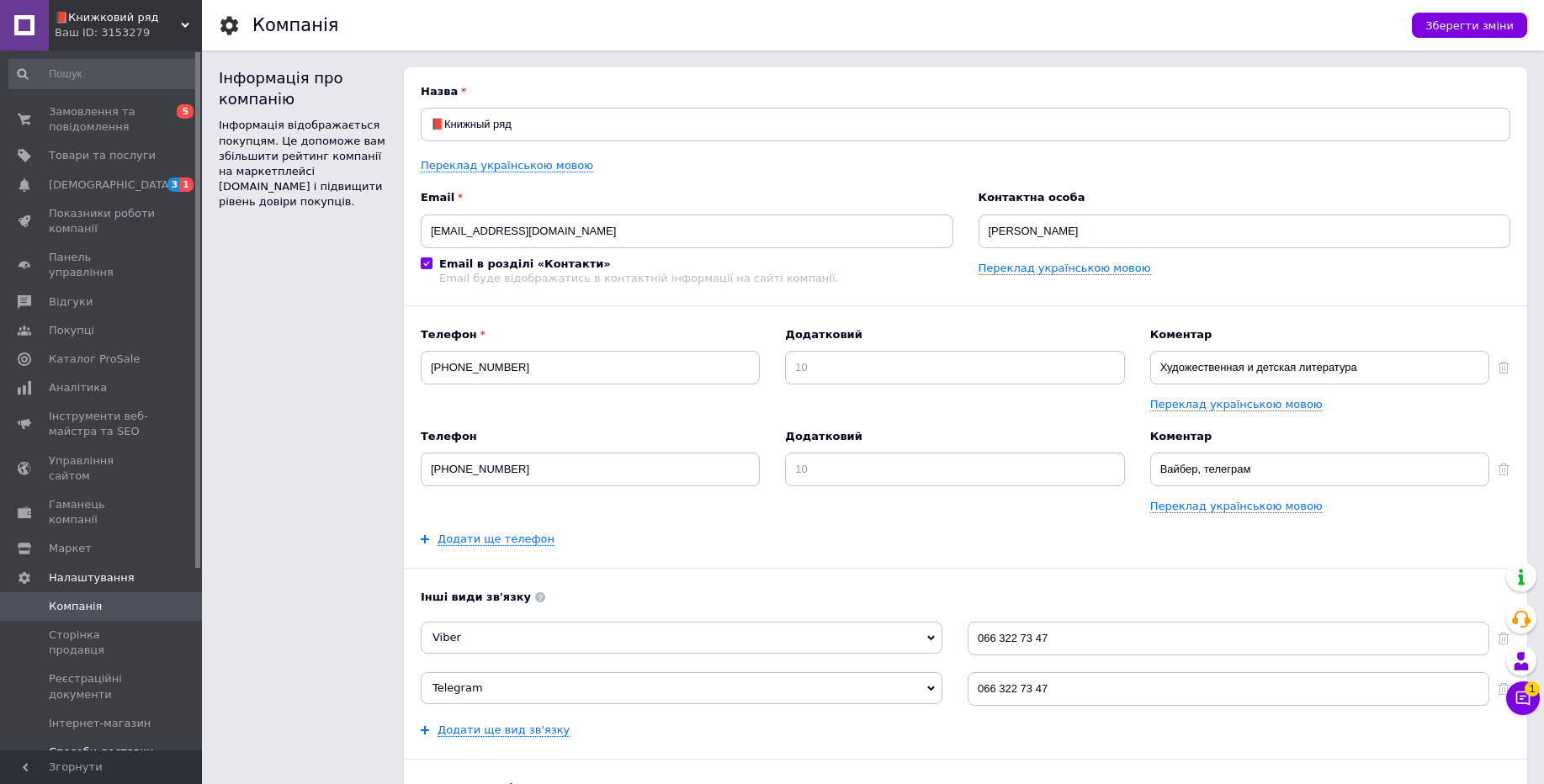
click at [85, 738] on link "Способи доставки" at bounding box center [103, 751] width 207 height 28
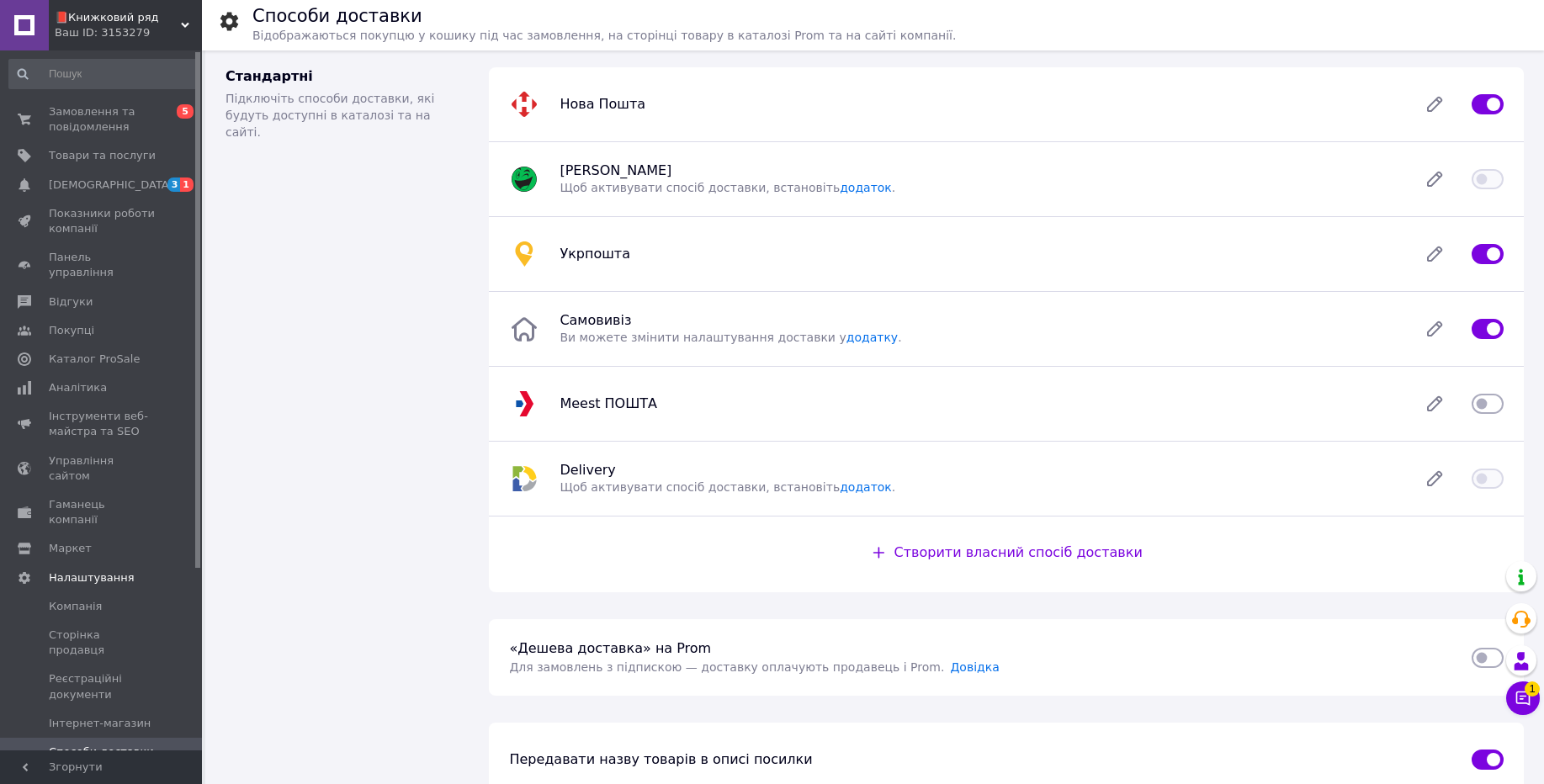
click at [97, 35] on div "Ваш ID: 3153279" at bounding box center [128, 33] width 147 height 15
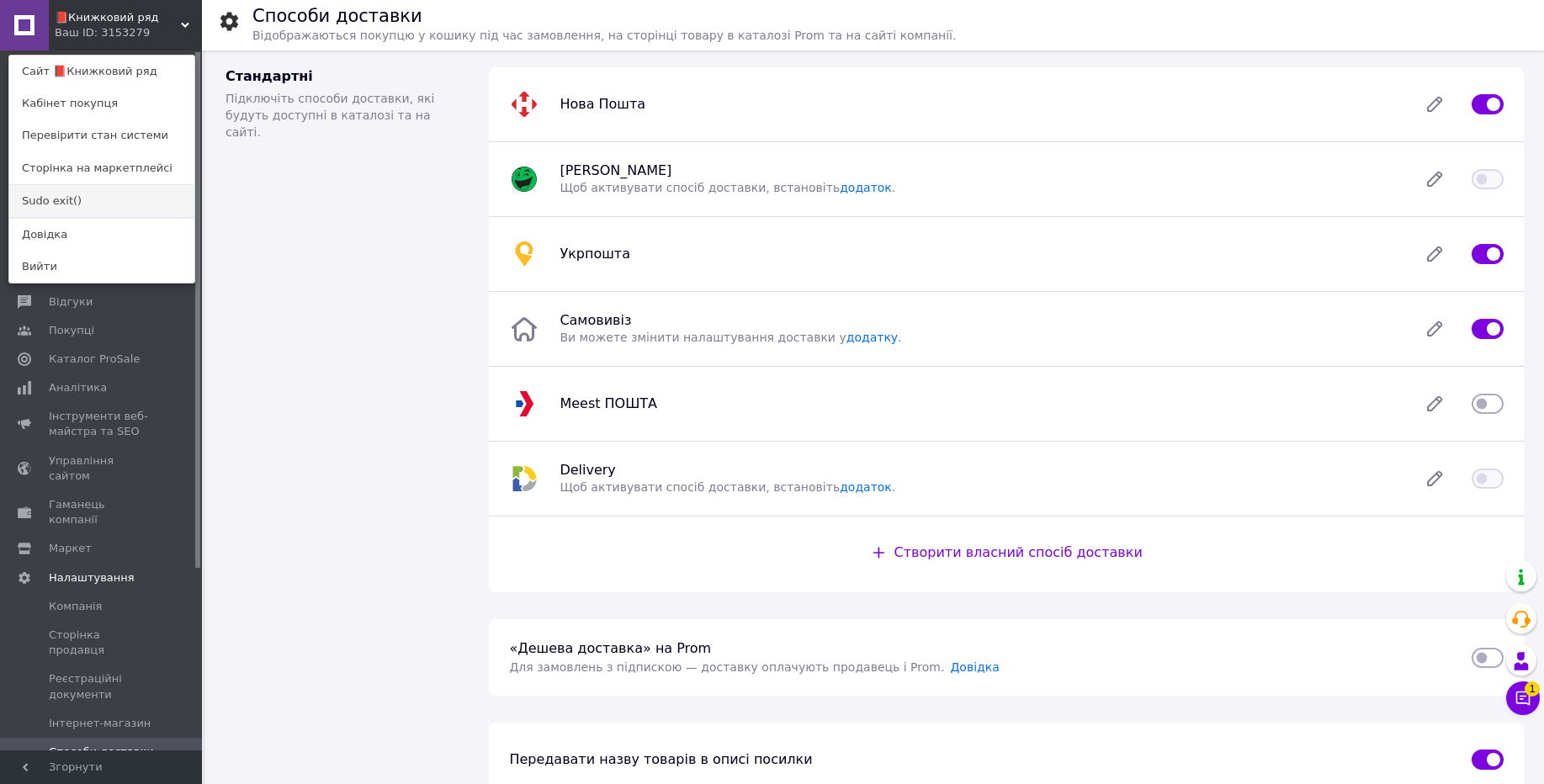
click at [147, 210] on link "Sudo exit()" at bounding box center [101, 201] width 185 height 32
